Goal: Information Seeking & Learning: Find specific fact

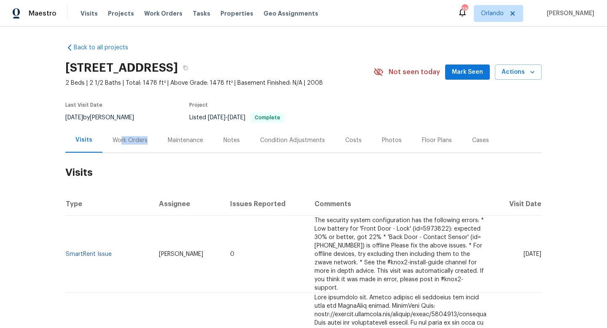
click at [120, 144] on div "Work Orders" at bounding box center [129, 140] width 55 height 25
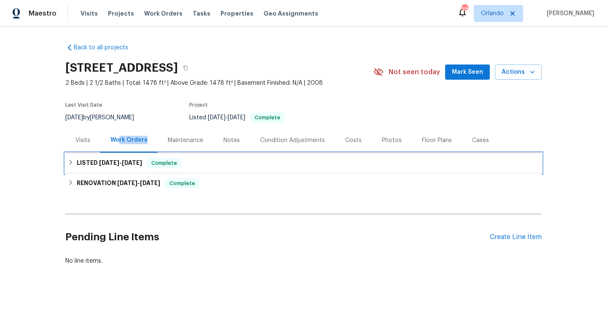
click at [120, 166] on h6 "LISTED 5/9/25 - 5/10/25" at bounding box center [109, 163] width 65 height 10
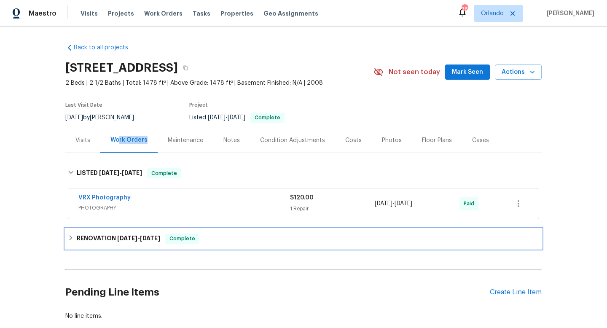
click at [107, 242] on h6 "RENOVATION 4/28/25 - 5/8/25" at bounding box center [118, 238] width 83 height 10
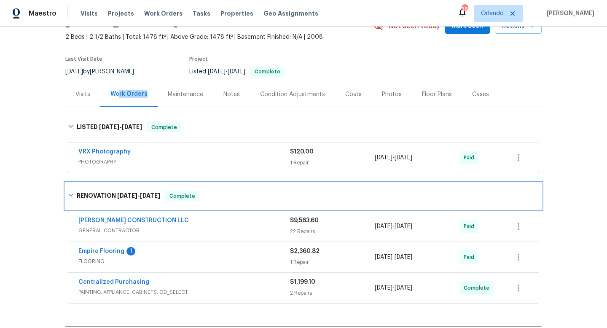
scroll to position [51, 0]
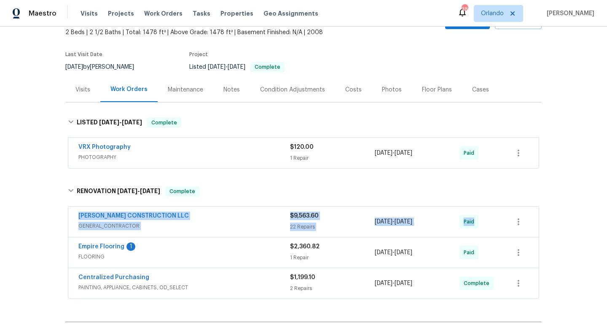
drag, startPoint x: 73, startPoint y: 214, endPoint x: 516, endPoint y: 234, distance: 443.3
click at [517, 235] on div "ESPINO'S CONSTRUCTION LLC GENERAL_CONTRACTOR $9,563.60 22 Repairs 4/29/2025 - 5…" at bounding box center [303, 221] width 470 height 30
copy div "ESPINO'S CONSTRUCTION LLC GENERAL_CONTRACTOR $9,563.60 22 Repairs 4/29/2025 - 5…"
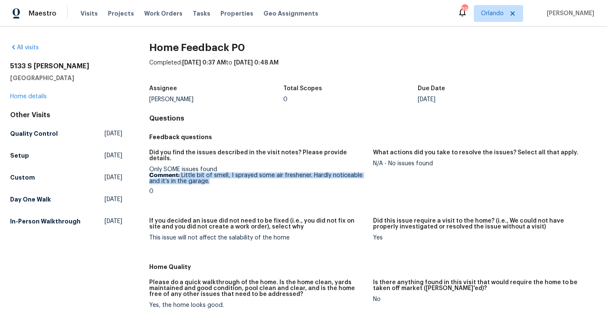
drag, startPoint x: 208, startPoint y: 176, endPoint x: 180, endPoint y: 167, distance: 29.6
click at [179, 172] on p "Comment: Little bit of smell, I sprayed some air freshener. Hardly noticeable a…" at bounding box center [257, 178] width 217 height 12
copy p "Little bit of smell, I sprayed some air freshener. Hardly noticeable and it’s i…"
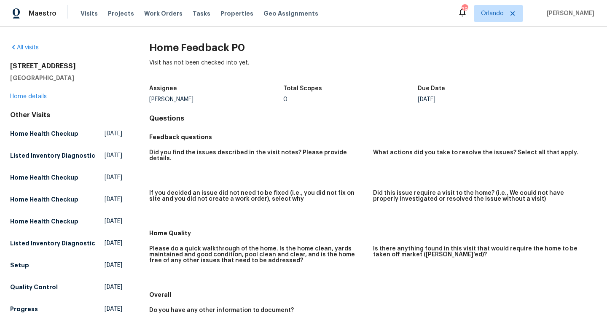
click at [168, 102] on div "Assignee [PERSON_NAME] Total Scopes 0 Due Date [DATE]" at bounding box center [372, 93] width 447 height 27
click at [168, 102] on div "Assignee David Dickinson Total Scopes 0 Due Date Mon, Sep 01" at bounding box center [372, 93] width 447 height 27
copy div "David Dickinson"
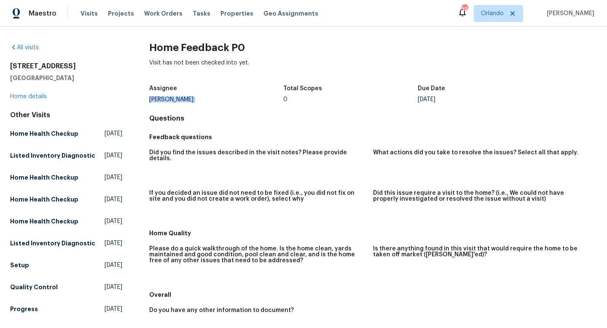
drag, startPoint x: 5, startPoint y: 64, endPoint x: 121, endPoint y: 76, distance: 116.1
click at [122, 77] on div "All visits 914 Quailridge Ct Orange Park, FL 32065 Home details Other Visits Ho…" at bounding box center [303, 177] width 607 height 301
copy div "914 Quailridge Ct Orange Park, FL 32065"
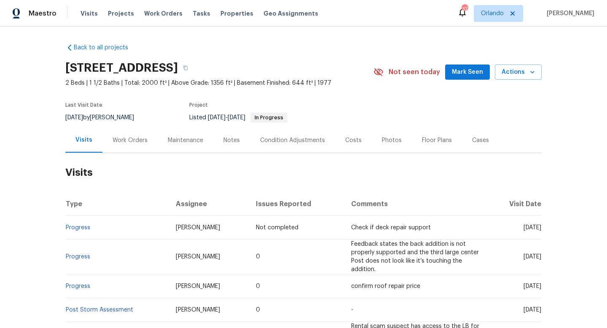
click at [135, 138] on div "Work Orders" at bounding box center [130, 140] width 35 height 8
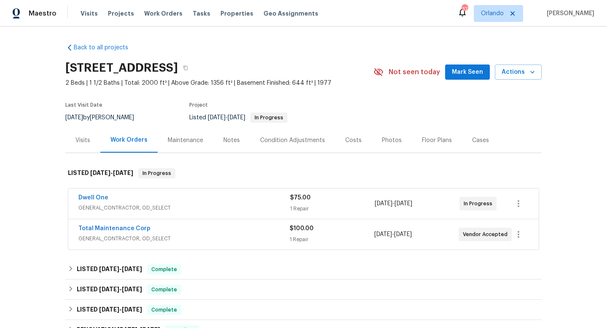
click at [216, 204] on span "GENERAL_CONTRACTOR, OD_SELECT" at bounding box center [184, 208] width 212 height 8
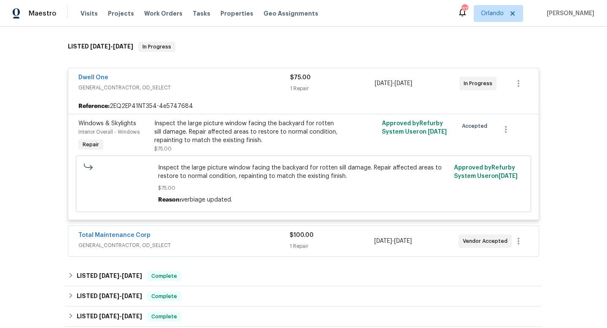
scroll to position [174, 0]
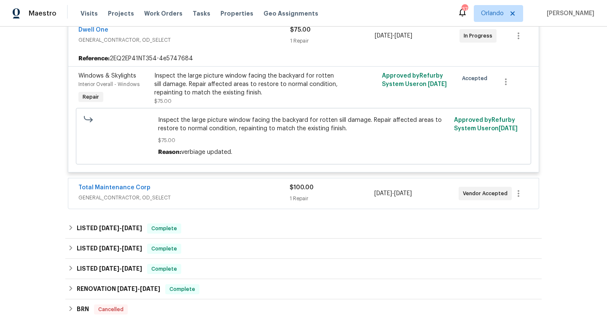
click at [222, 196] on span "GENERAL_CONTRACTOR, OD_SELECT" at bounding box center [183, 197] width 211 height 8
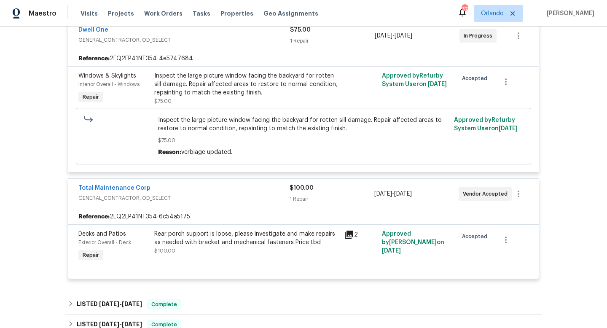
scroll to position [32, 0]
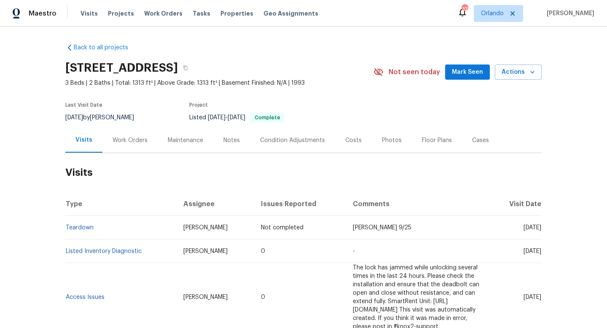
click at [142, 134] on div "Work Orders" at bounding box center [129, 140] width 55 height 25
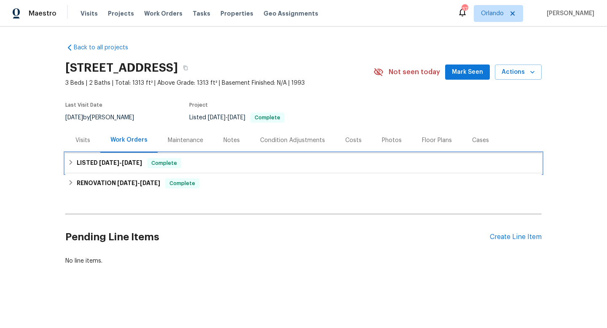
click at [129, 170] on div "LISTED [DATE] - [DATE] Complete" at bounding box center [303, 163] width 476 height 20
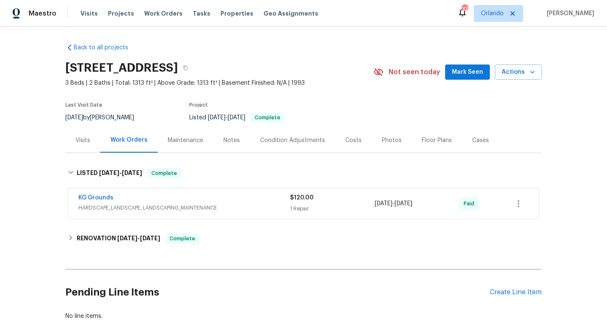
click at [179, 195] on div "KG Grounds" at bounding box center [184, 198] width 212 height 10
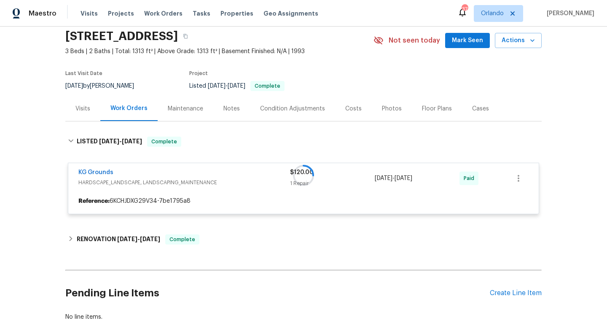
scroll to position [72, 0]
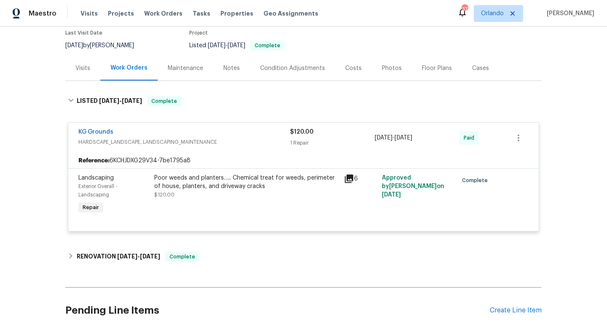
click at [88, 72] on div "Visits" at bounding box center [82, 68] width 15 height 8
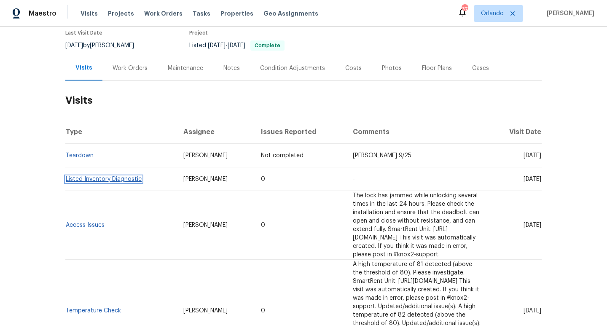
click at [113, 177] on link "Listed Inventory Diagnostic" at bounding box center [104, 179] width 76 height 6
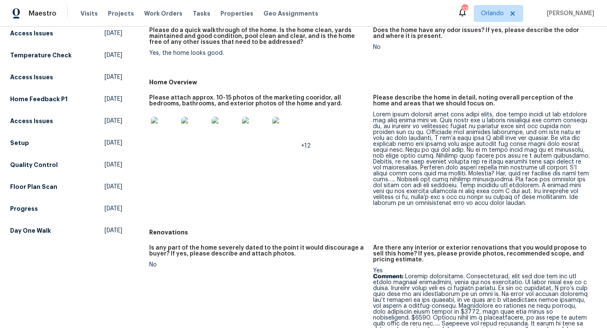
scroll to position [126, 0]
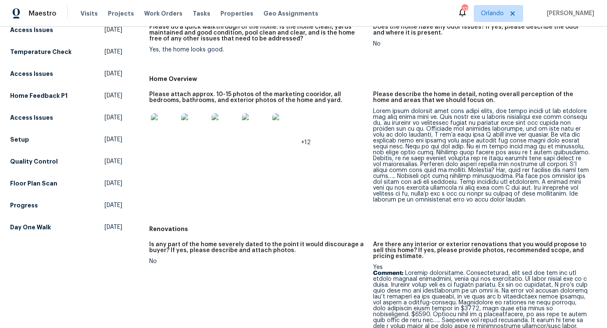
click at [325, 200] on figure "Please attach approx. 10-15 photos of the marketing cooridor, all bedrooms, bat…" at bounding box center [261, 153] width 224 height 125
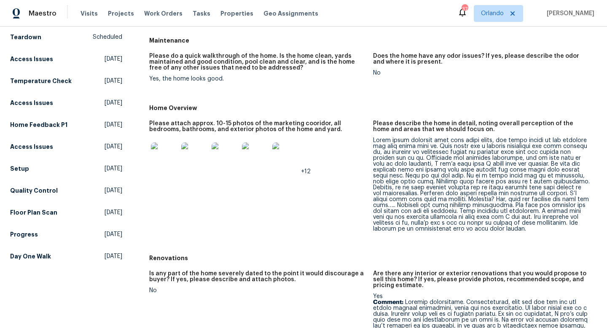
scroll to position [94, 0]
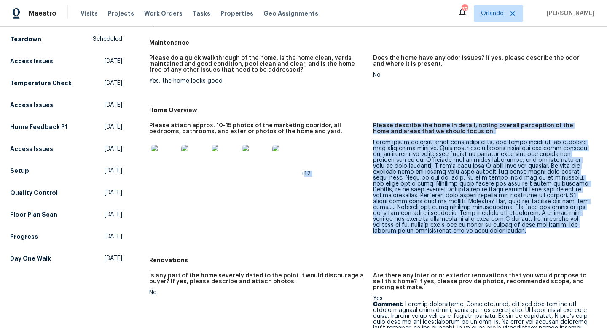
drag, startPoint x: 512, startPoint y: 234, endPoint x: 371, endPoint y: 142, distance: 168.1
click at [371, 142] on div "Please attach approx. 10-15 photos of the marketing cooridor, all bedrooms, bat…" at bounding box center [372, 185] width 447 height 135
copy div "+12 Please describe the home in detail, noting overall perception of the home a…"
click at [359, 176] on div "+12" at bounding box center [257, 157] width 217 height 37
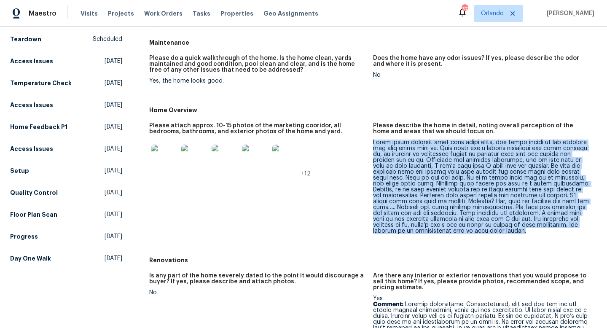
drag, startPoint x: 514, startPoint y: 232, endPoint x: 374, endPoint y: 144, distance: 165.3
click at [374, 144] on div at bounding box center [481, 186] width 217 height 94
copy div "Since these pictures have been taken comma, the wheat growth on the exterior ha…"
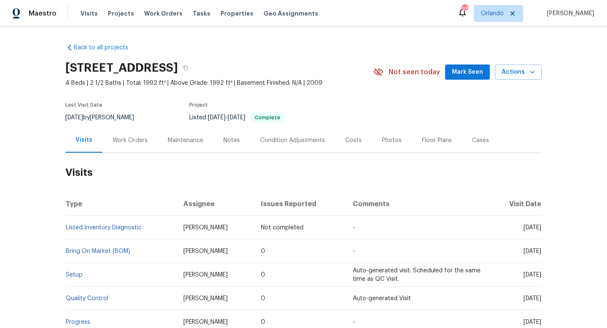
click at [119, 131] on div "Work Orders" at bounding box center [129, 140] width 55 height 25
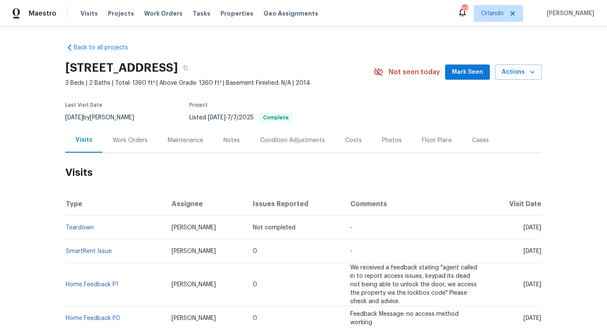
click at [127, 146] on div "Work Orders" at bounding box center [129, 140] width 55 height 25
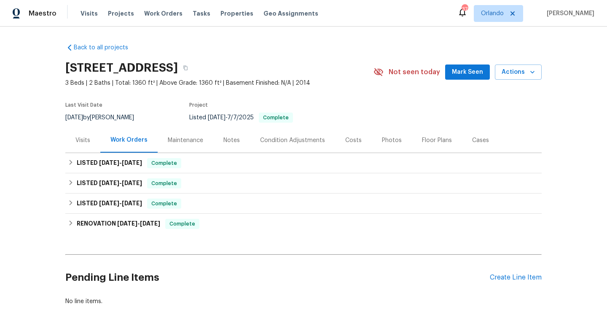
click at [91, 142] on div "Visits" at bounding box center [82, 140] width 35 height 25
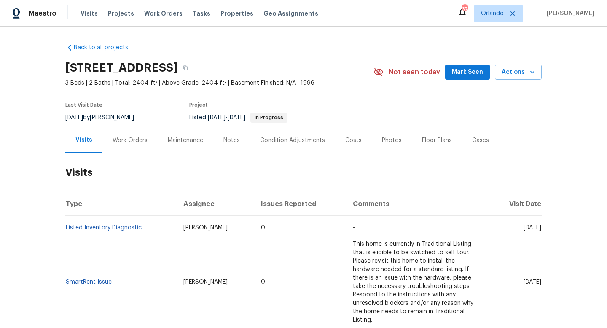
click at [142, 139] on div "Work Orders" at bounding box center [130, 140] width 35 height 8
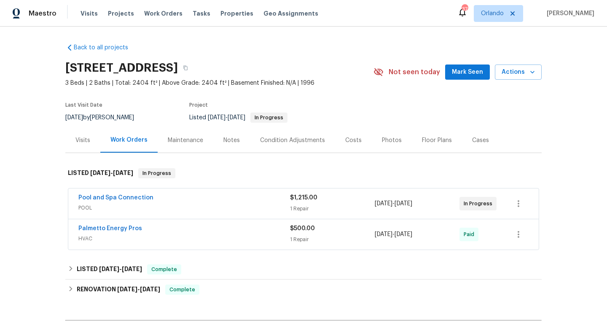
scroll to position [22, 0]
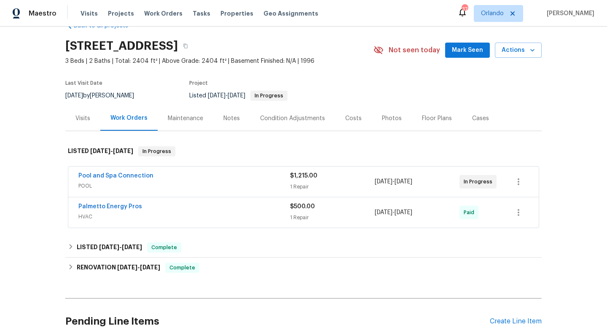
click at [190, 189] on span "POOL" at bounding box center [184, 186] width 212 height 8
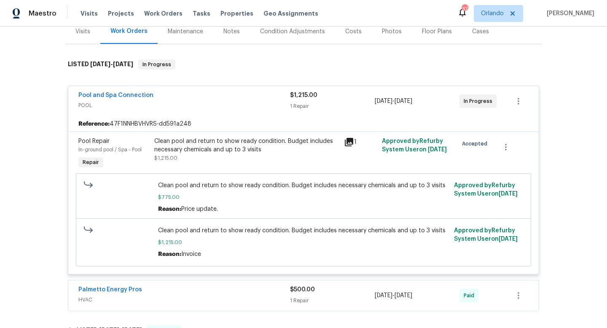
scroll to position [110, 0]
click at [131, 89] on div "Pool and Spa Connection POOL $1,215.00 1 Repair 6/25/2025 - 8/22/2025 In Progre…" at bounding box center [303, 100] width 470 height 30
click at [132, 90] on div "Pool and Spa Connection POOL $1,215.00 1 Repair 6/25/2025 - 8/22/2025 In Progre…" at bounding box center [303, 100] width 470 height 30
click at [134, 96] on link "Pool and Spa Connection" at bounding box center [115, 94] width 75 height 6
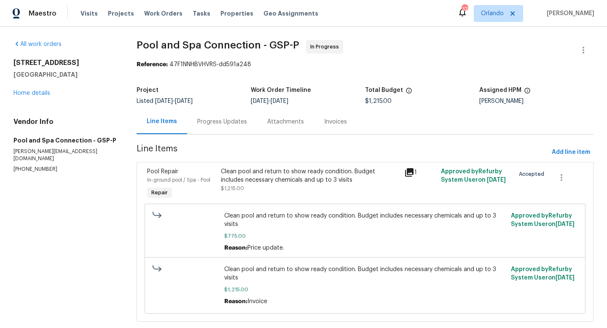
click at [213, 123] on div "Progress Updates" at bounding box center [222, 122] width 50 height 8
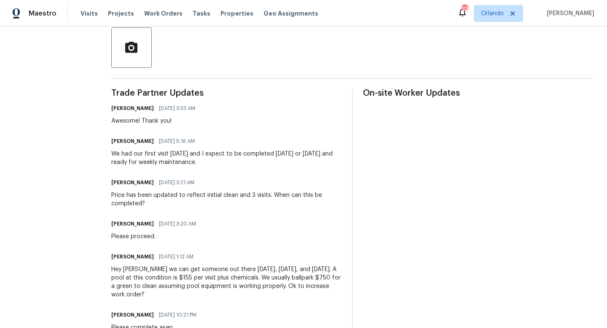
scroll to position [212, 0]
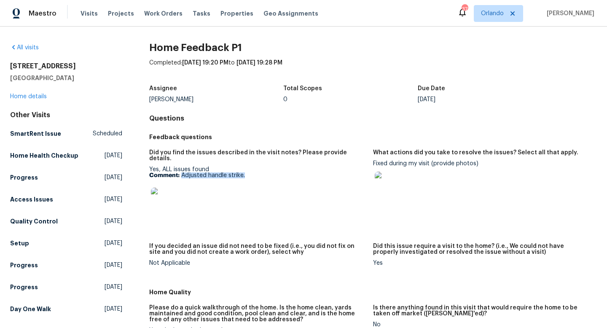
drag, startPoint x: 246, startPoint y: 172, endPoint x: 182, endPoint y: 171, distance: 63.6
click at [182, 172] on p "Comment: Adjusted handle strike." at bounding box center [257, 175] width 217 height 6
copy p "Adjusted handle strike."
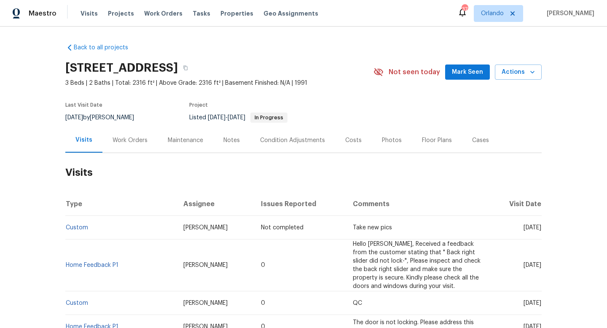
click at [129, 138] on div "Work Orders" at bounding box center [130, 140] width 35 height 8
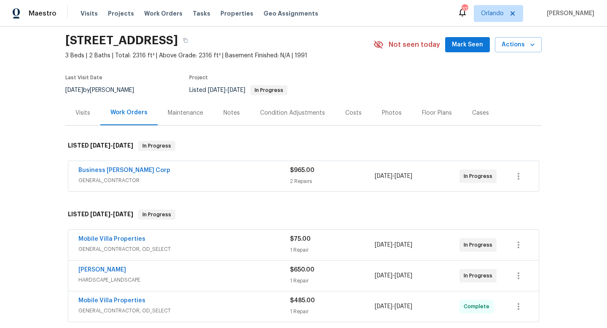
scroll to position [28, 0]
click at [232, 166] on div "Business Morel Corp" at bounding box center [184, 171] width 212 height 10
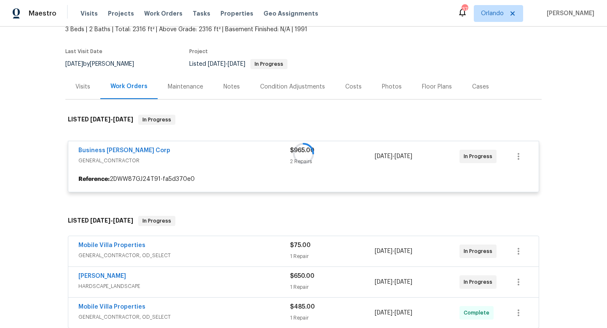
scroll to position [83, 0]
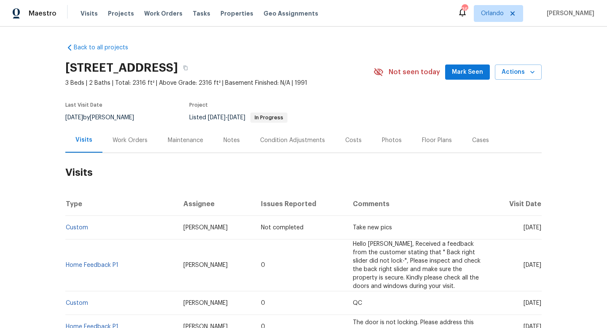
click at [126, 141] on div "Work Orders" at bounding box center [130, 140] width 35 height 8
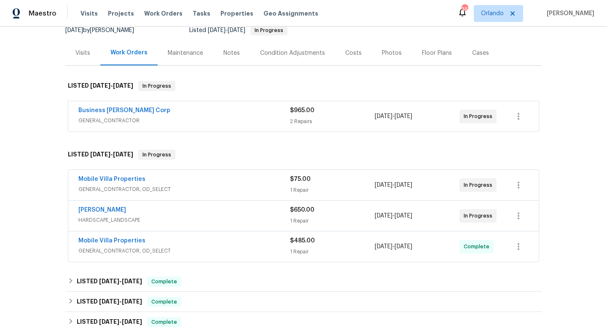
scroll to position [88, 0]
click at [220, 181] on div "Mobile Villa Properties" at bounding box center [184, 179] width 212 height 10
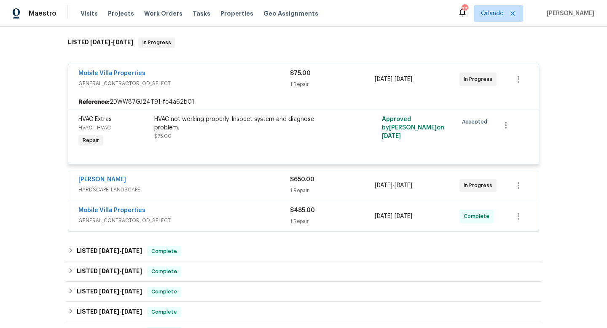
scroll to position [207, 0]
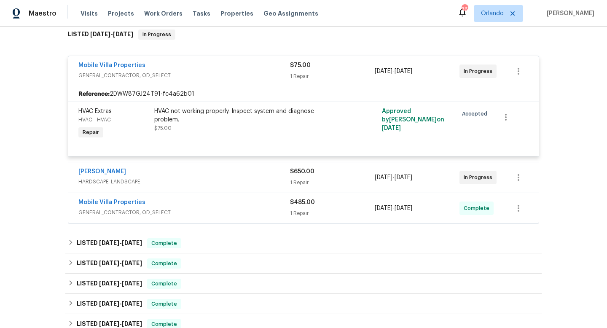
click at [218, 209] on span "GENERAL_CONTRACTOR, OD_SELECT" at bounding box center [184, 212] width 212 height 8
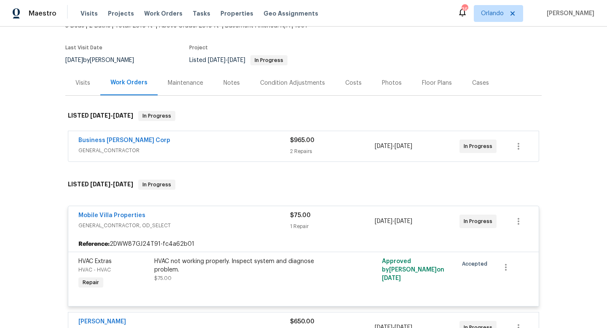
scroll to position [57, 0]
click at [242, 151] on span "GENERAL_CONTRACTOR" at bounding box center [184, 151] width 212 height 8
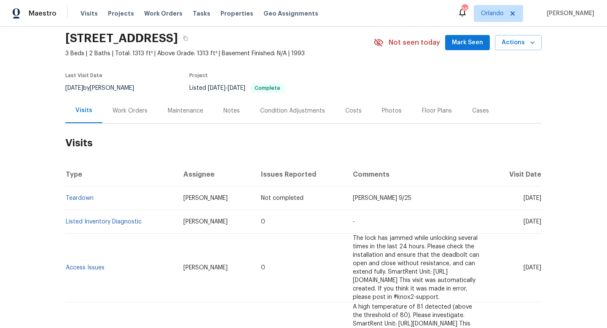
scroll to position [30, 0]
click at [107, 220] on link "Listed Inventory Diagnostic" at bounding box center [104, 221] width 76 height 6
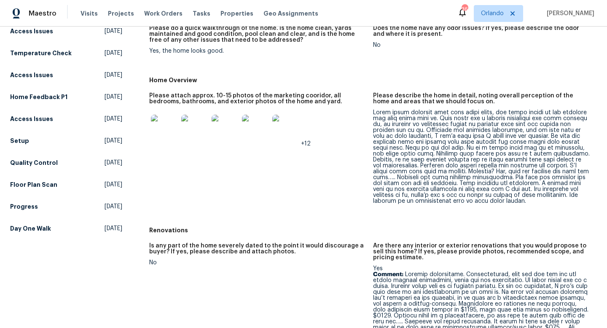
scroll to position [125, 0]
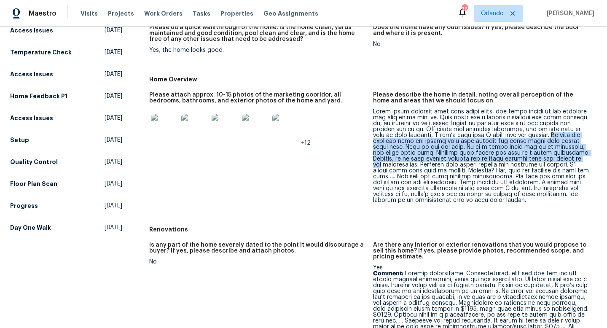
drag, startPoint x: 555, startPoint y: 137, endPoint x: 562, endPoint y: 157, distance: 21.5
click at [566, 157] on div at bounding box center [481, 156] width 217 height 94
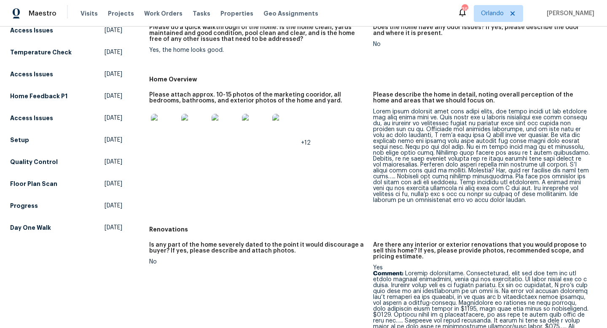
click at [515, 192] on div at bounding box center [481, 156] width 217 height 94
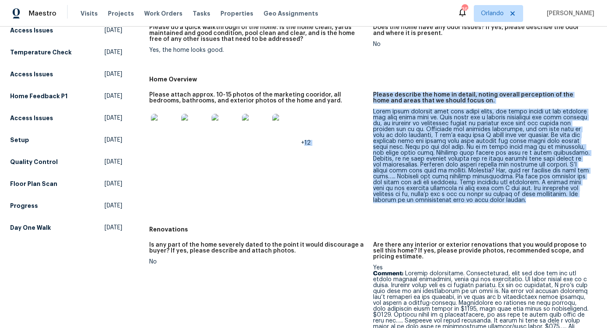
drag, startPoint x: 519, startPoint y: 203, endPoint x: 372, endPoint y: 111, distance: 173.2
click at [372, 111] on div "Please attach approx. 10-15 photos of the marketing cooridor, all bedrooms, bat…" at bounding box center [372, 154] width 447 height 135
copy div "+12 Please describe the home in detail, noting overall perception of the home a…"
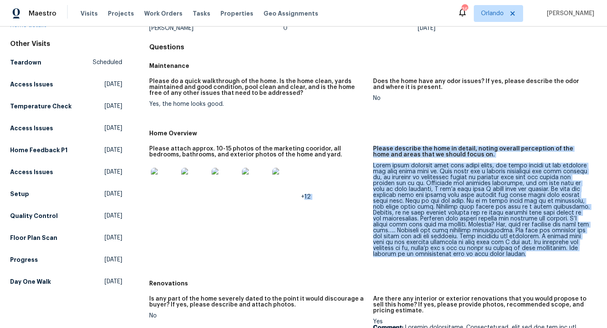
scroll to position [0, 0]
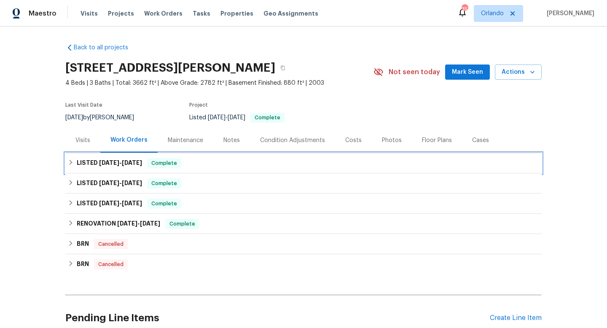
click at [112, 161] on span "[DATE]" at bounding box center [109, 163] width 20 height 6
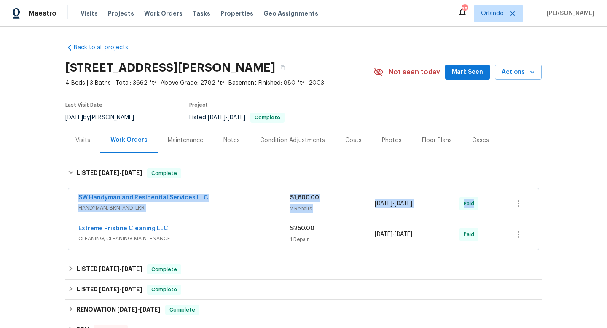
drag, startPoint x: 72, startPoint y: 197, endPoint x: 507, endPoint y: 203, distance: 435.3
click at [507, 204] on div "SW Handyman and Residential Services LLC HANDYMAN, BRN_AND_LRR $1,600.00 2 Repa…" at bounding box center [303, 203] width 470 height 30
copy div "SW Handyman and Residential Services LLC HANDYMAN, BRN_AND_LRR $1,600.00 2 Repa…"
click at [255, 190] on div "SW Handyman and Residential Services LLC HANDYMAN, BRN_AND_LRR $1,600.00 2 Repa…" at bounding box center [303, 203] width 470 height 30
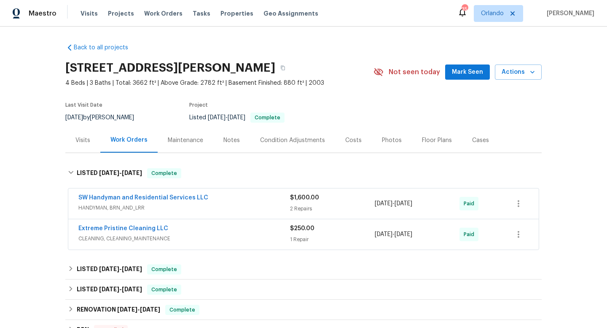
click at [252, 195] on div "SW Handyman and Residential Services LLC" at bounding box center [184, 198] width 212 height 10
